Goal: Information Seeking & Learning: Learn about a topic

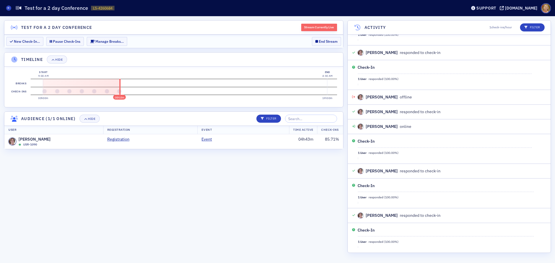
scroll to position [211, 0]
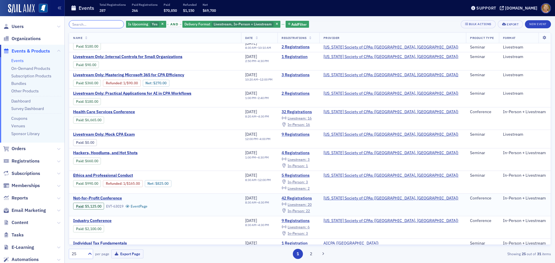
scroll to position [58, 0]
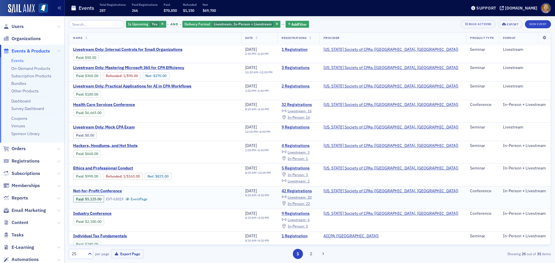
click at [113, 192] on span "Not-for-Profit Conference" at bounding box center [121, 191] width 97 height 5
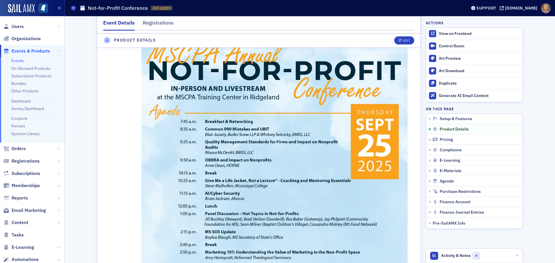
scroll to position [347, 0]
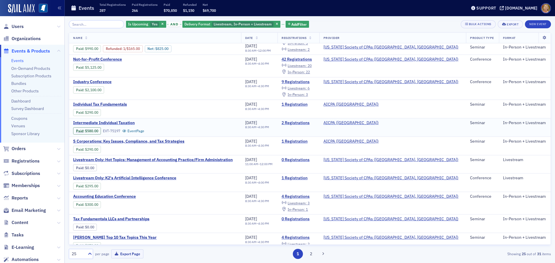
scroll to position [202, 0]
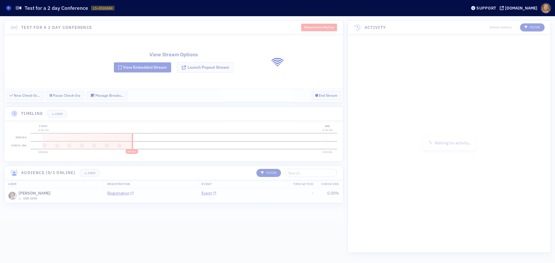
scroll to position [181, 0]
